Goal: Navigation & Orientation: Find specific page/section

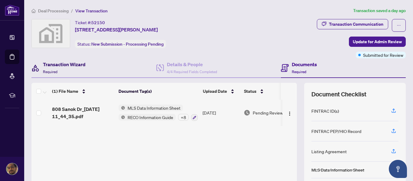
click at [67, 62] on h4 "Transaction Wizard" at bounding box center [64, 64] width 43 height 7
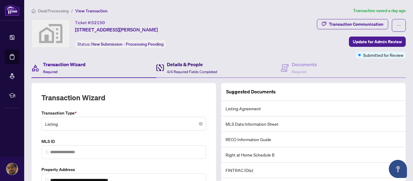
click at [169, 66] on h4 "Details & People" at bounding box center [192, 64] width 50 height 7
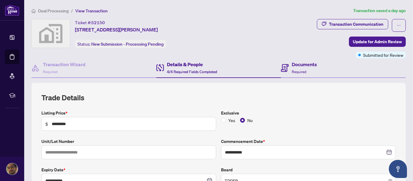
click at [287, 60] on div "Documents Required" at bounding box center [343, 68] width 125 height 20
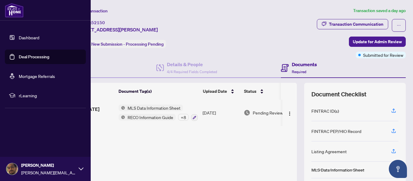
click at [29, 40] on link "Dashboard" at bounding box center [29, 37] width 21 height 5
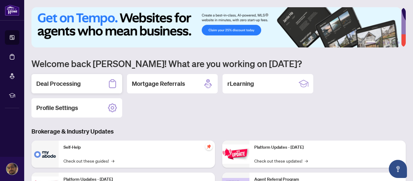
click at [89, 83] on div "Deal Processing" at bounding box center [76, 83] width 91 height 19
